Goal: Information Seeking & Learning: Learn about a topic

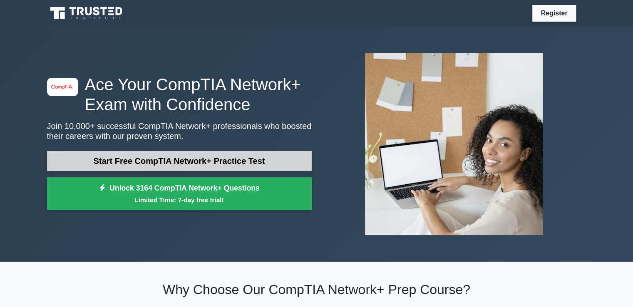
click at [205, 163] on link "Start Free CompTIA Network+ Practice Test" at bounding box center [179, 161] width 265 height 20
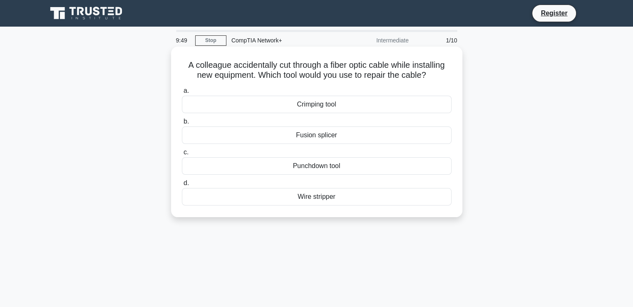
click at [323, 137] on div "Fusion splicer" at bounding box center [317, 135] width 270 height 17
click at [182, 124] on input "b. Fusion splicer" at bounding box center [182, 121] width 0 height 5
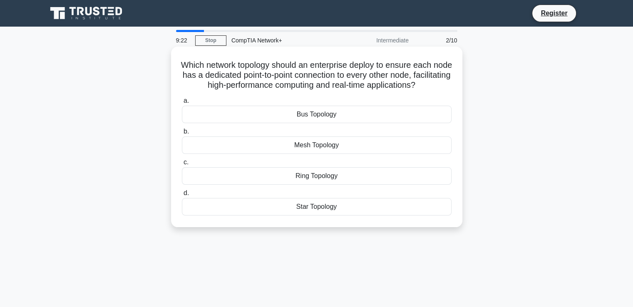
click at [316, 152] on div "Mesh Topology" at bounding box center [317, 145] width 270 height 17
click at [182, 134] on input "b. Mesh Topology" at bounding box center [182, 131] width 0 height 5
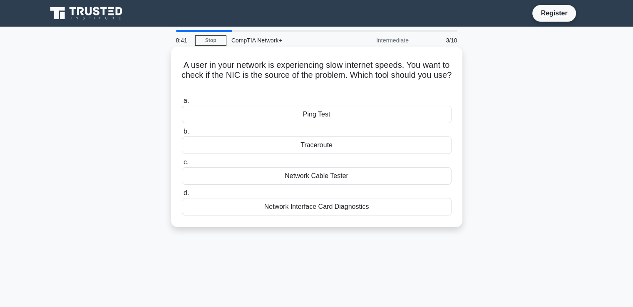
click at [328, 143] on div "Traceroute" at bounding box center [317, 145] width 270 height 17
click at [182, 134] on input "b. Traceroute" at bounding box center [182, 131] width 0 height 5
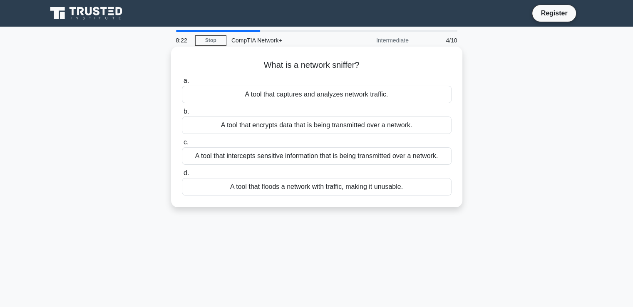
click at [325, 97] on div "A tool that captures and analyzes network traffic." at bounding box center [317, 94] width 270 height 17
click at [182, 84] on input "a. A tool that captures and analyzes network traffic." at bounding box center [182, 80] width 0 height 5
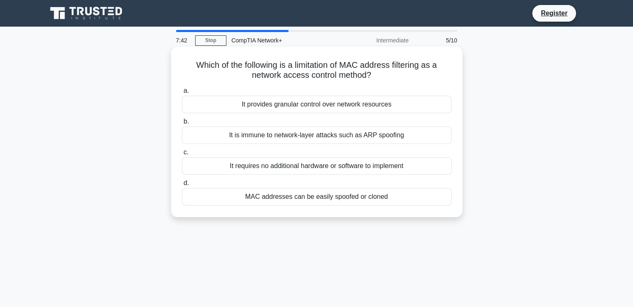
click at [400, 130] on div "It is immune to network-layer attacks such as ARP spoofing" at bounding box center [317, 135] width 270 height 17
click at [182, 124] on input "b. It is immune to network-layer attacks such as ARP spoofing" at bounding box center [182, 121] width 0 height 5
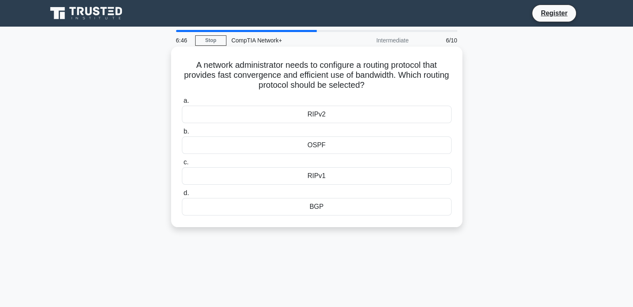
click at [321, 176] on div "RIPv1" at bounding box center [317, 175] width 270 height 17
click at [182, 165] on input "c. RIPv1" at bounding box center [182, 162] width 0 height 5
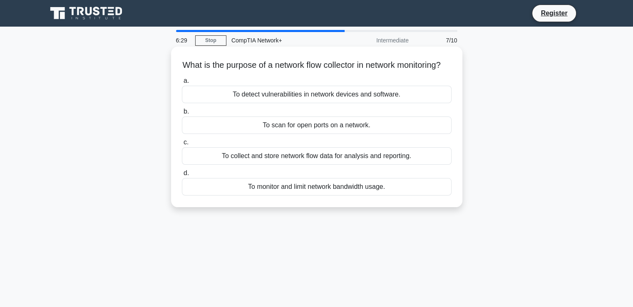
click at [327, 164] on div "To collect and store network flow data for analysis and reporting." at bounding box center [317, 155] width 270 height 17
click at [182, 145] on input "c. To collect and store network flow data for analysis and reporting." at bounding box center [182, 142] width 0 height 5
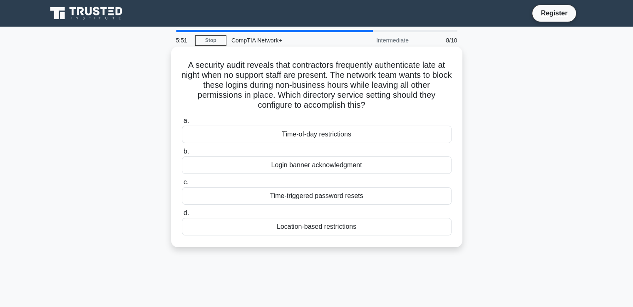
click at [336, 197] on div "Time-triggered password resets" at bounding box center [317, 195] width 270 height 17
click at [182, 185] on input "c. Time-triggered password resets" at bounding box center [182, 182] width 0 height 5
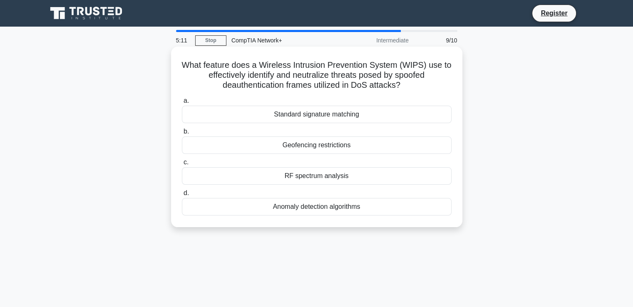
click at [332, 178] on div "RF spectrum analysis" at bounding box center [317, 175] width 270 height 17
click at [182, 165] on input "c. RF spectrum analysis" at bounding box center [182, 162] width 0 height 5
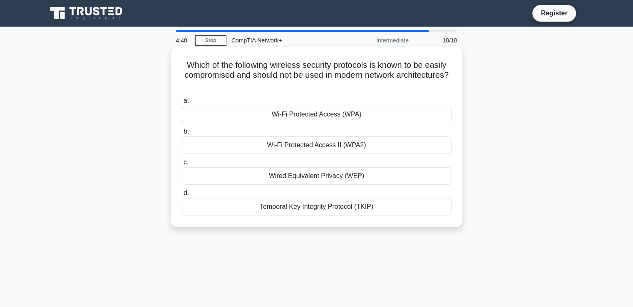
click at [334, 177] on div "Wired Equivalent Privacy (WEP)" at bounding box center [317, 175] width 270 height 17
click at [182, 165] on input "c. Wired Equivalent Privacy (WEP)" at bounding box center [182, 162] width 0 height 5
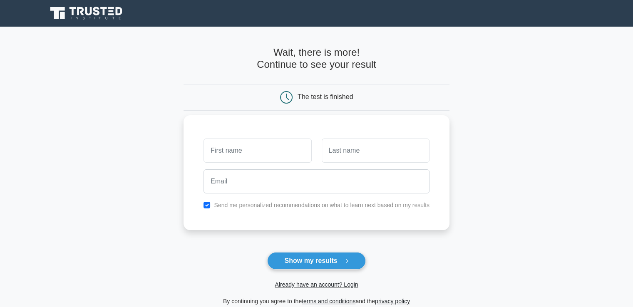
click at [235, 167] on div at bounding box center [317, 181] width 236 height 31
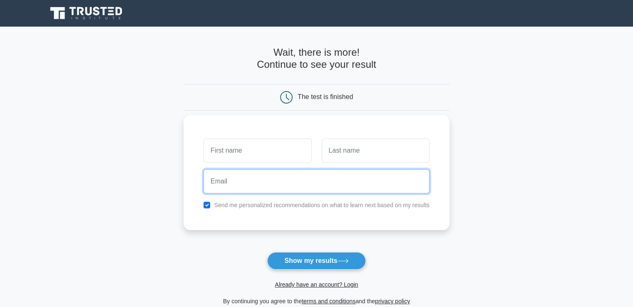
click at [239, 187] on input "email" at bounding box center [317, 181] width 226 height 24
type input "[EMAIL_ADDRESS][DOMAIN_NAME]"
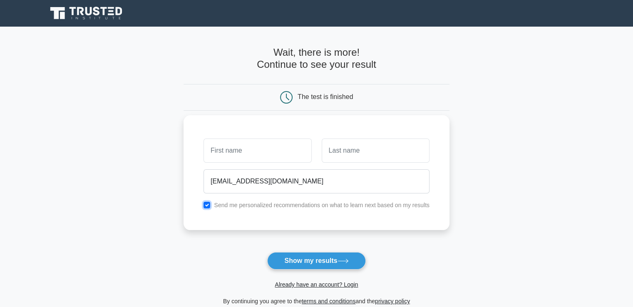
click at [204, 205] on input "checkbox" at bounding box center [207, 205] width 7 height 7
checkbox input "false"
click at [221, 159] on input "text" at bounding box center [258, 151] width 108 height 24
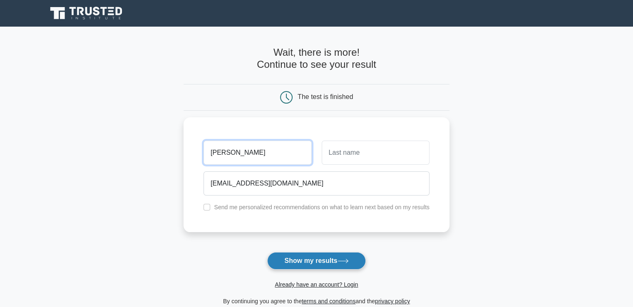
type input "[PERSON_NAME]"
click at [315, 263] on button "Show my results" at bounding box center [316, 260] width 98 height 17
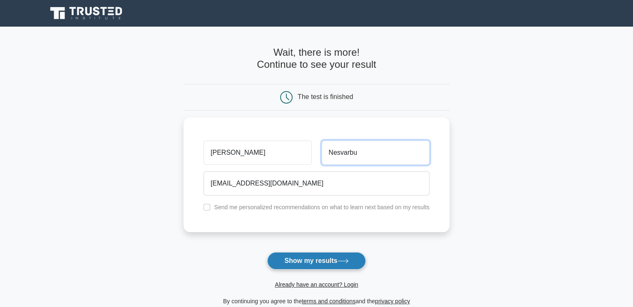
type input "Nesvarbu"
click at [326, 254] on button "Show my results" at bounding box center [316, 260] width 98 height 17
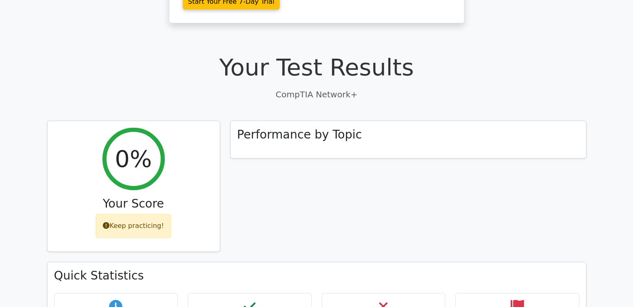
scroll to position [250, 0]
